Goal: Transaction & Acquisition: Purchase product/service

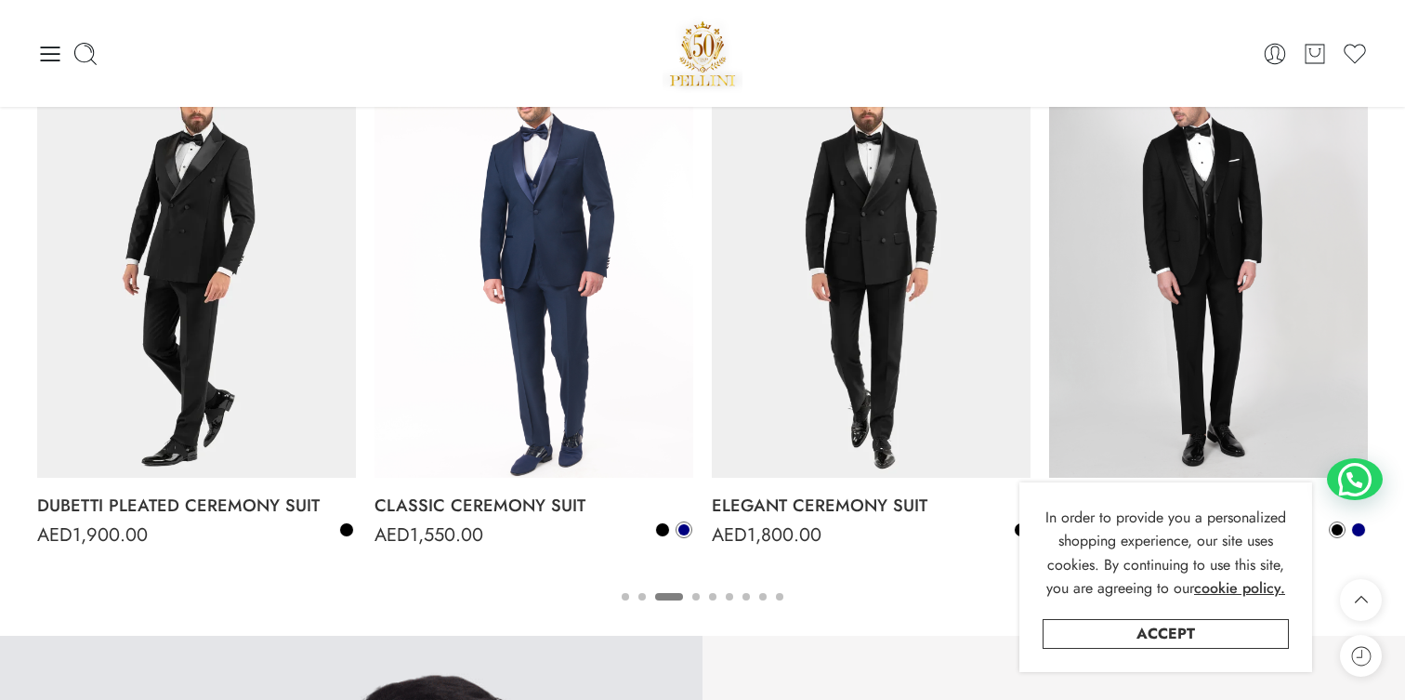
scroll to position [1496, 0]
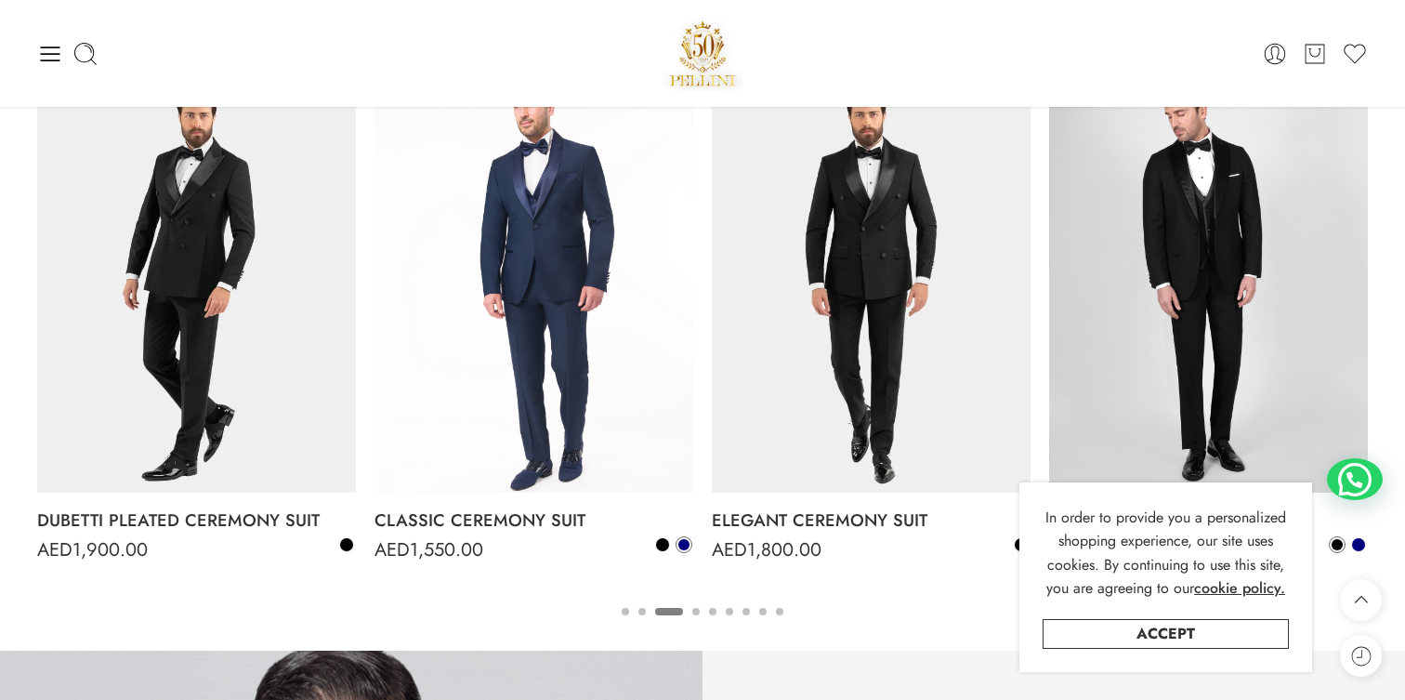
click at [697, 612] on button "4" at bounding box center [695, 627] width 7 height 39
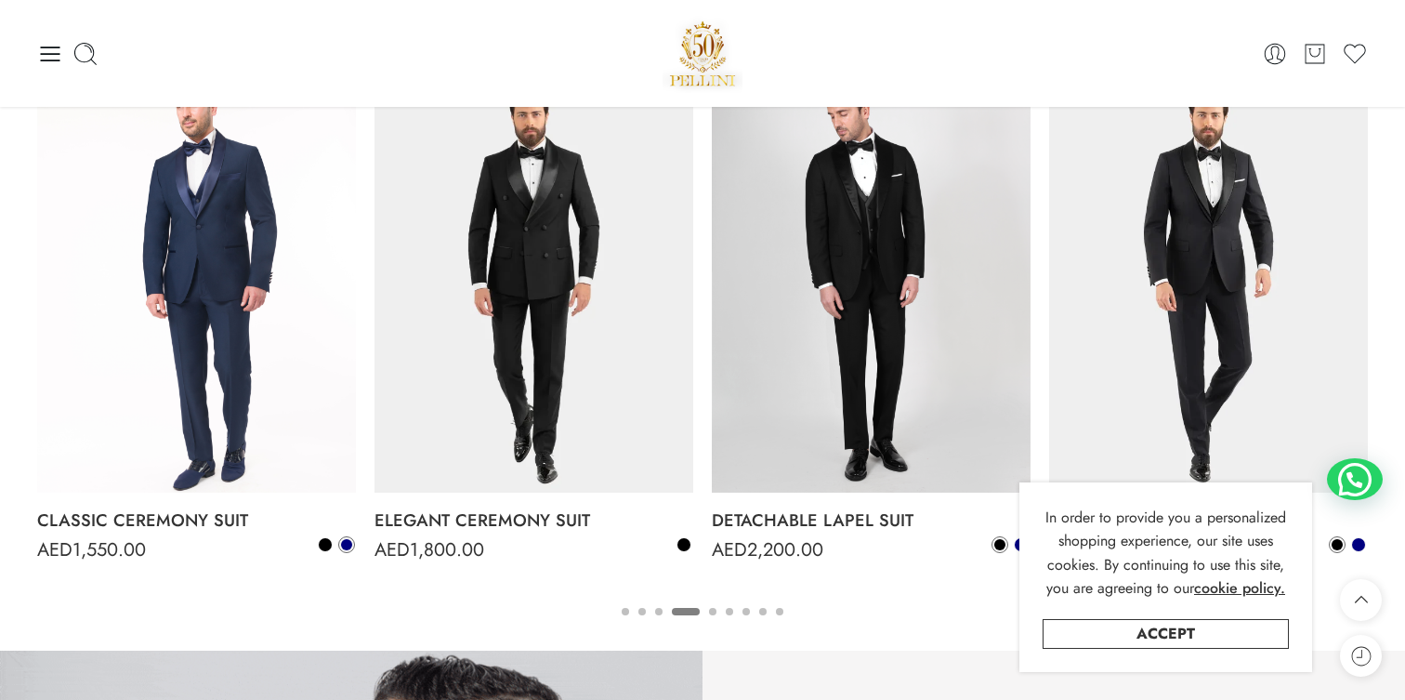
click at [716, 611] on button "5" at bounding box center [712, 627] width 7 height 39
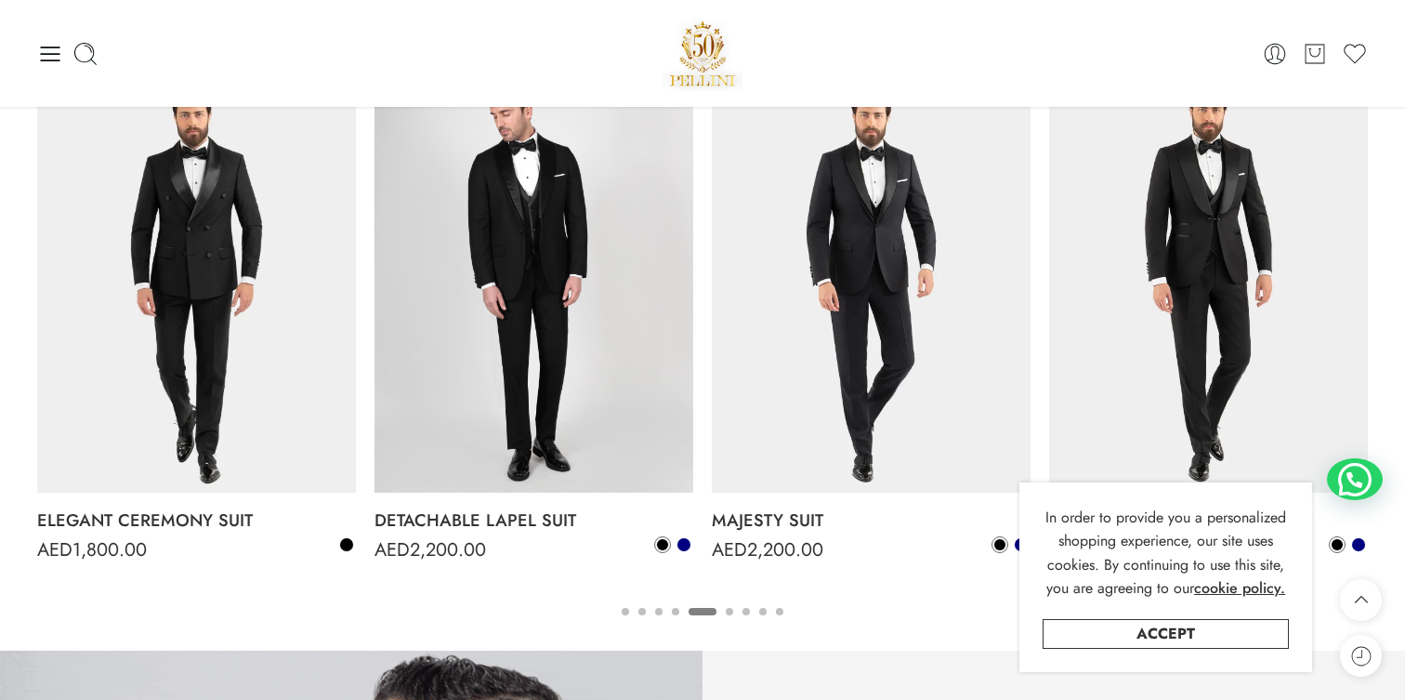
click at [729, 611] on button "6" at bounding box center [729, 627] width 7 height 39
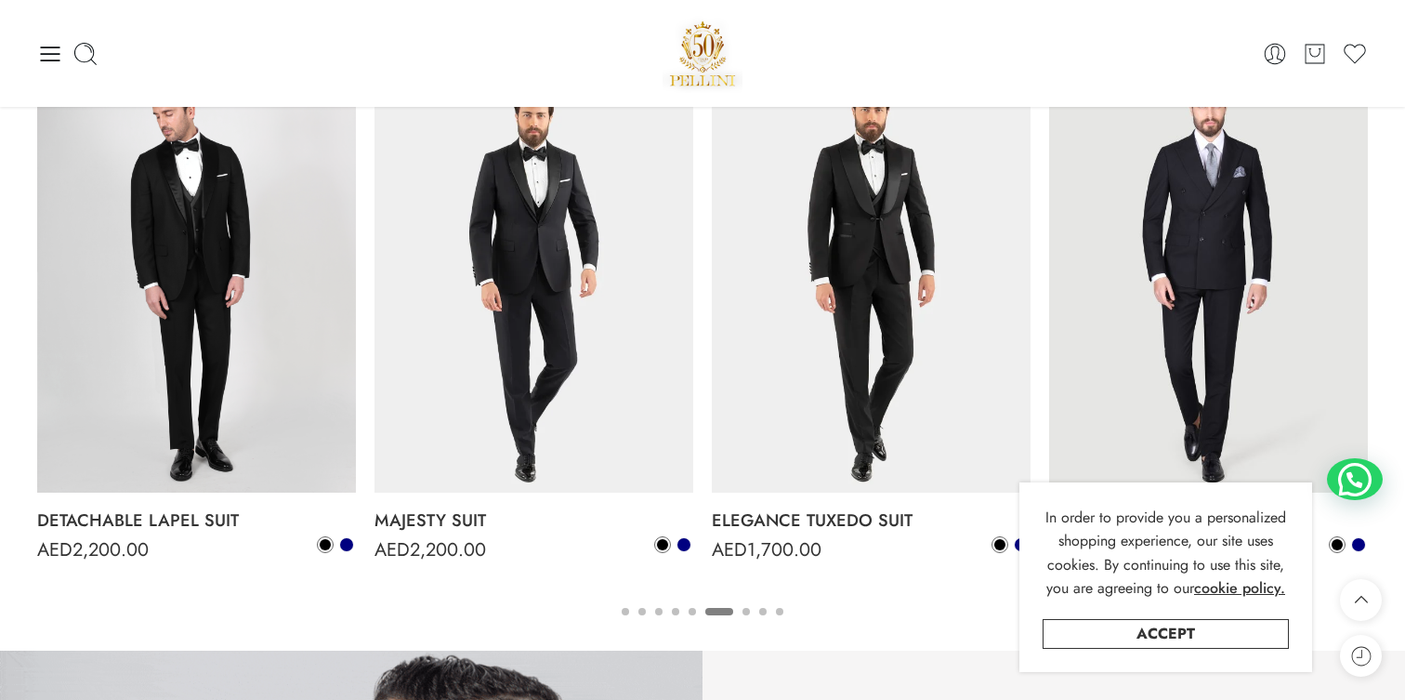
click at [749, 608] on button "7" at bounding box center [746, 627] width 7 height 39
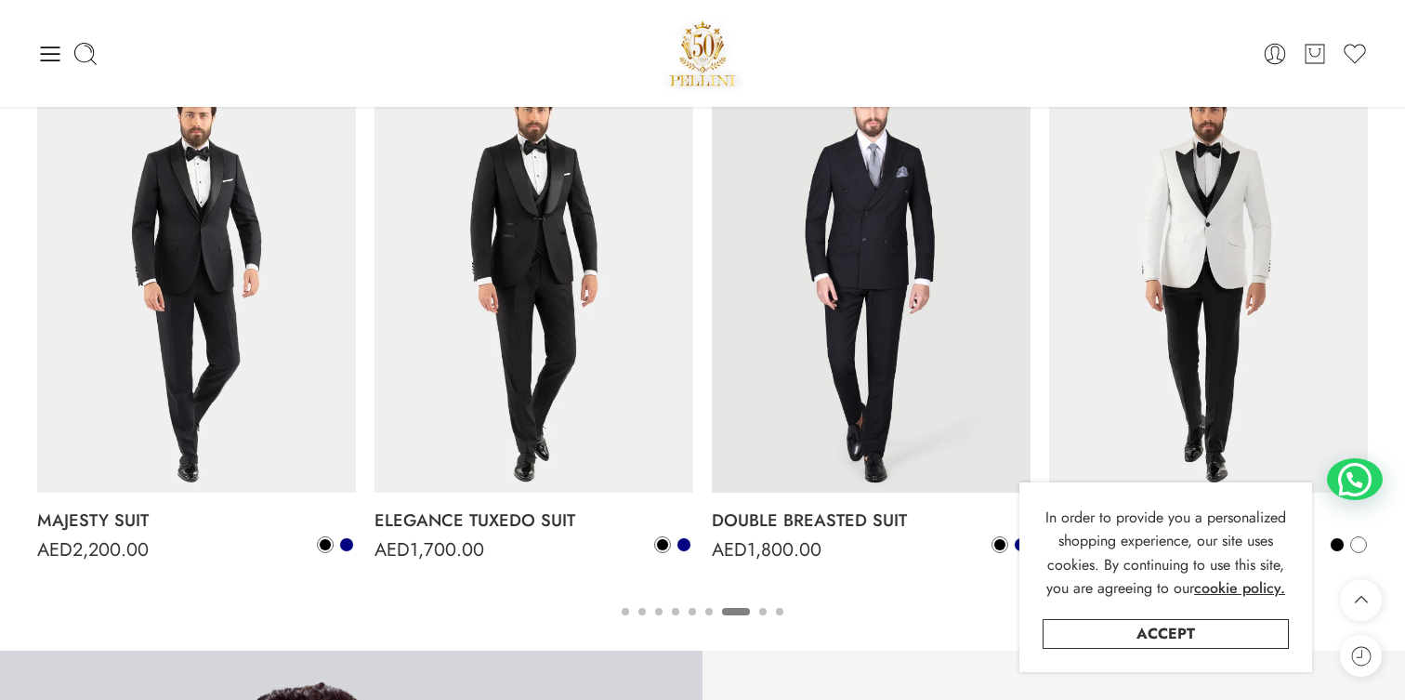
click at [761, 608] on button "8" at bounding box center [762, 627] width 7 height 39
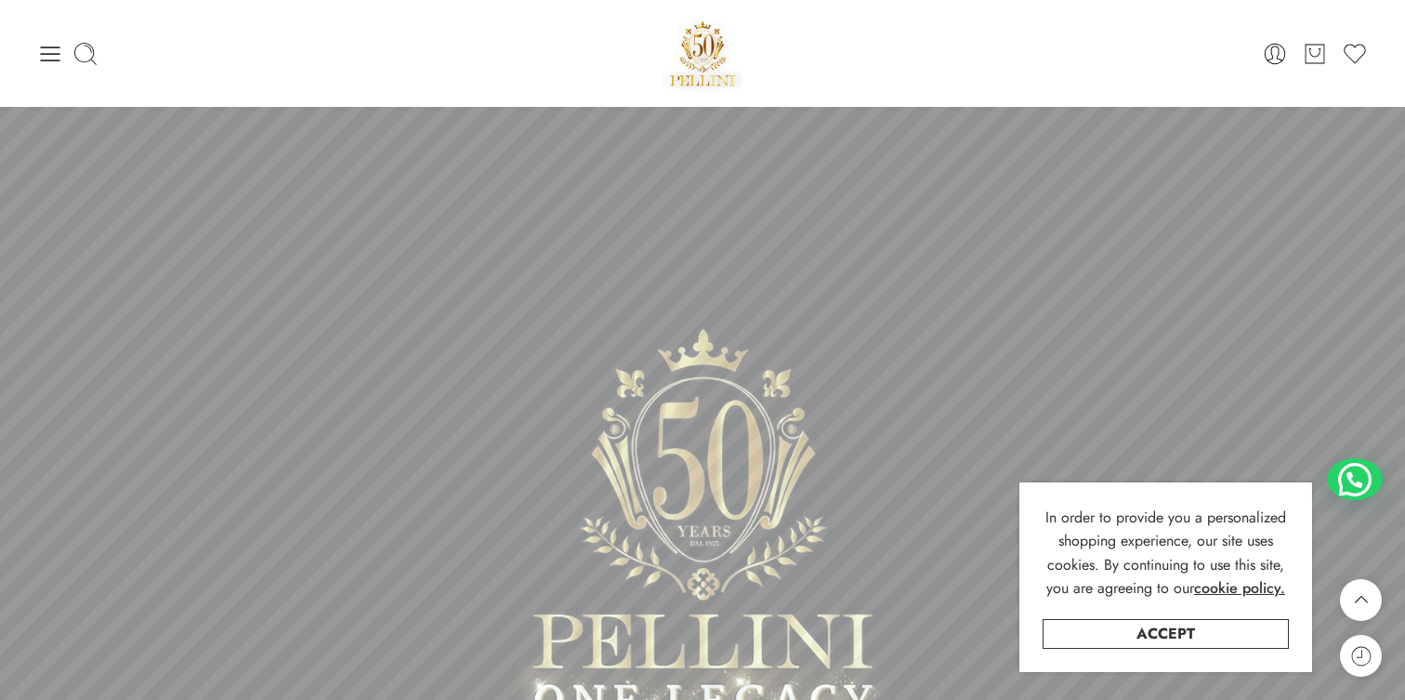
scroll to position [0, 0]
click at [52, 38] on div "0 Cart 0 Wishlist" at bounding box center [702, 53] width 1331 height 79
click at [51, 55] on icon at bounding box center [50, 54] width 26 height 26
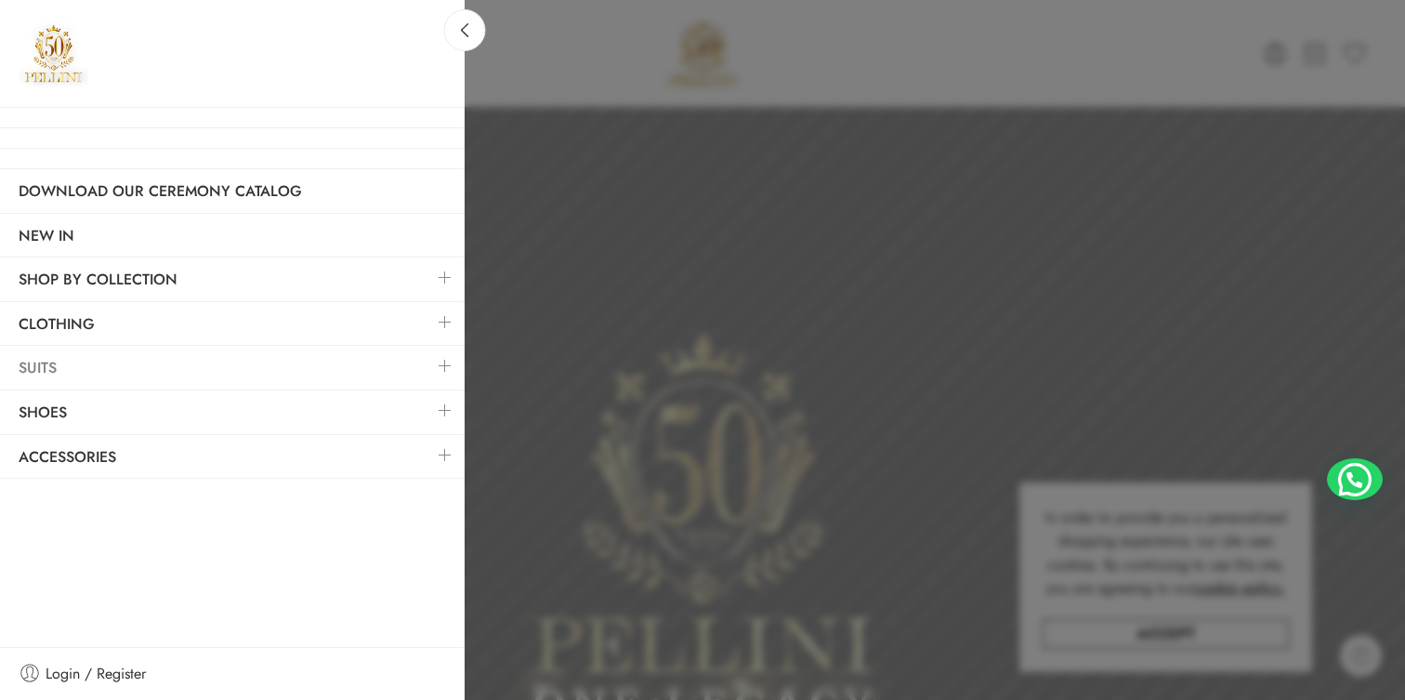
click at [183, 364] on link "Suits" at bounding box center [232, 368] width 465 height 43
